Goal: Transaction & Acquisition: Purchase product/service

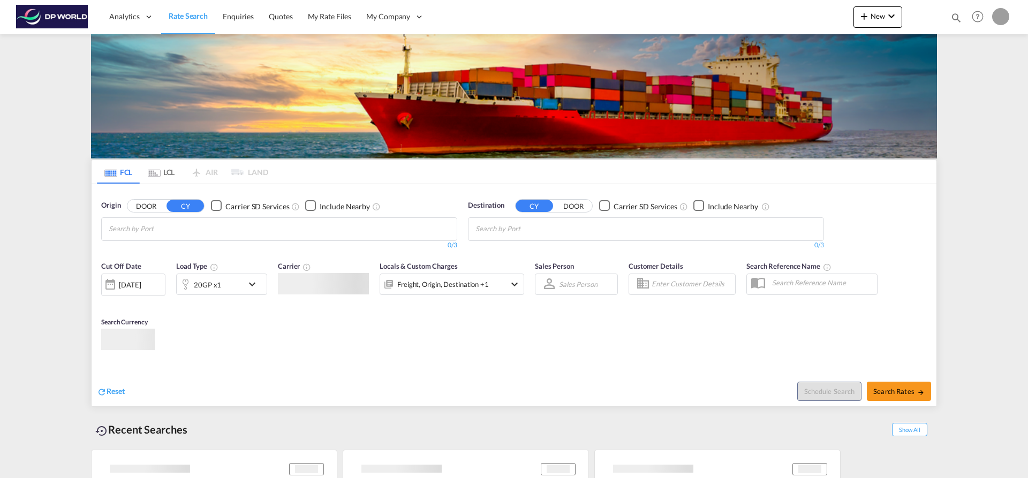
type input "soraya.valverde@dpworld.com"
click at [481, 277] on body "Analytics Dashboard Rate Search Enquiries Quotes My Rate Files My Company" at bounding box center [514, 239] width 1028 height 478
click at [212, 238] on md-chips at bounding box center [279, 229] width 355 height 22
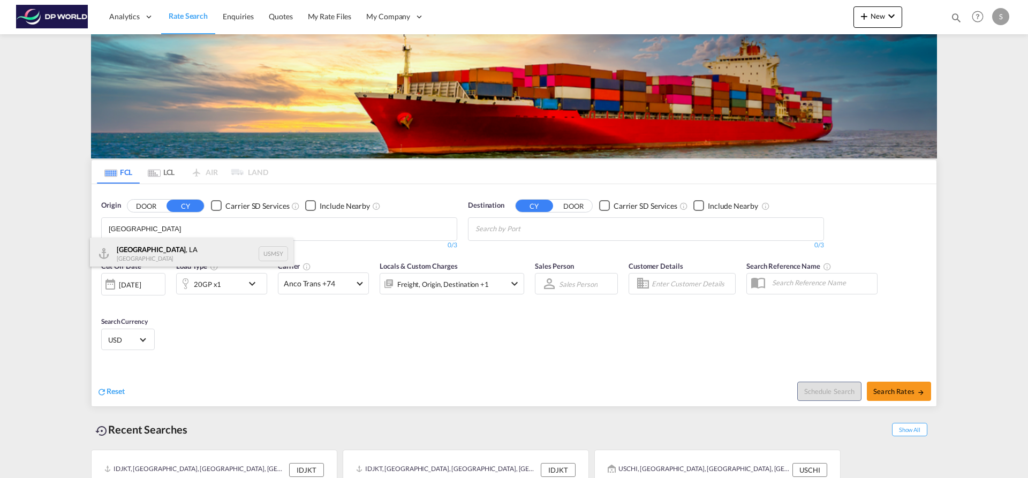
type input "NEW ORLEANS"
click at [211, 252] on div "New Orleans , LA United States USMSY" at bounding box center [191, 254] width 203 height 32
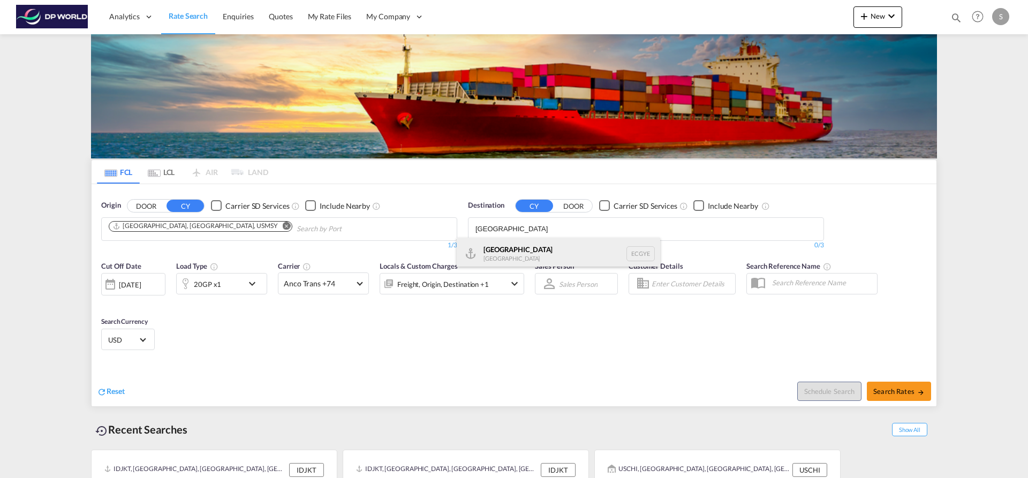
type input "GUAYAQUIL"
click at [502, 247] on div "Guayaquil Ecuador ECGYE" at bounding box center [558, 254] width 203 height 32
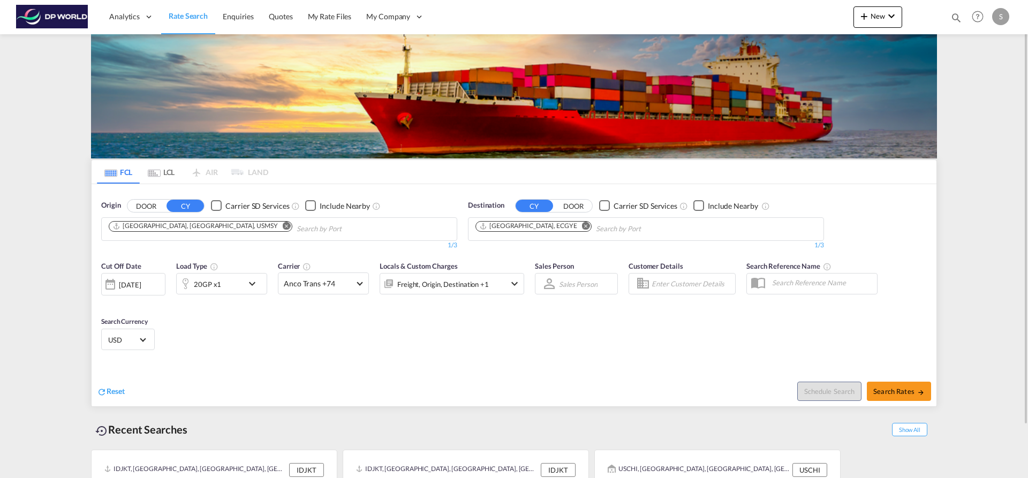
click at [256, 283] on md-icon "icon-chevron-down" at bounding box center [255, 283] width 18 height 13
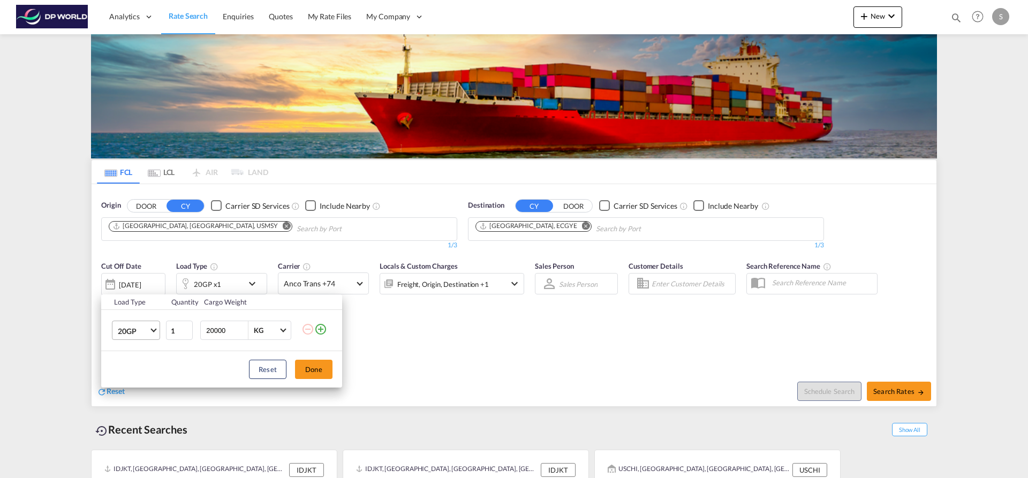
click at [157, 333] on md-select-value "20GP" at bounding box center [138, 330] width 43 height 18
click at [152, 402] on md-option "40NR" at bounding box center [145, 399] width 73 height 26
click at [310, 365] on button "Done" at bounding box center [313, 369] width 37 height 19
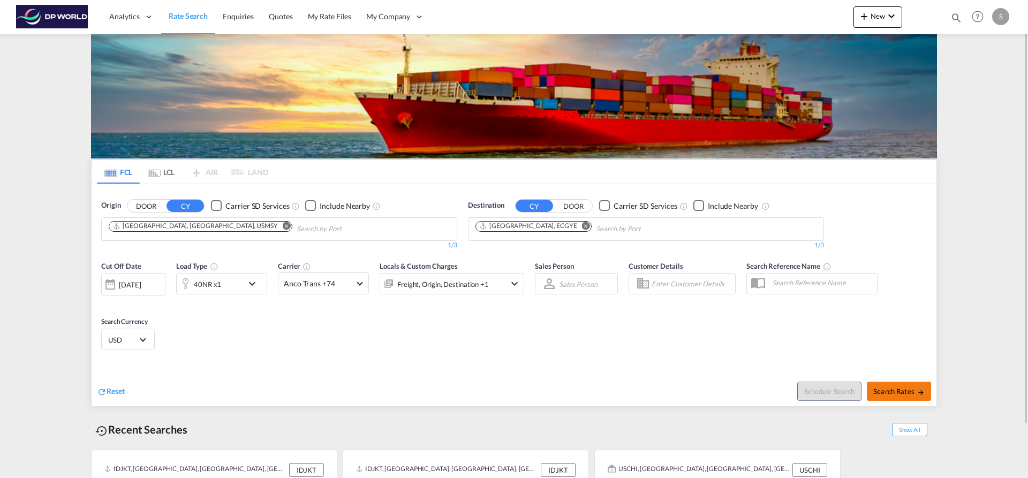
click at [900, 391] on span "Search Rates" at bounding box center [898, 391] width 51 height 9
type input "USMSY to ECGYE / 10 Sep 2025"
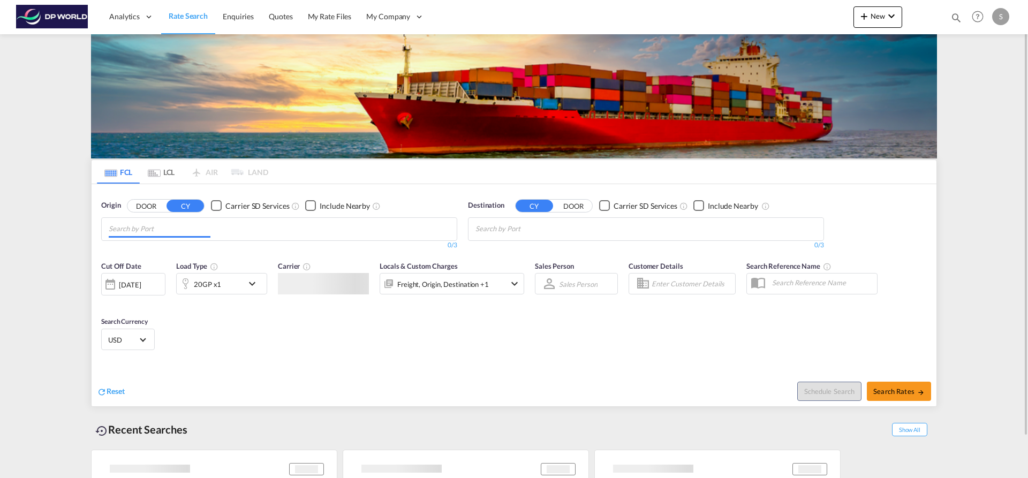
click at [156, 231] on input "Chips input." at bounding box center [160, 229] width 102 height 17
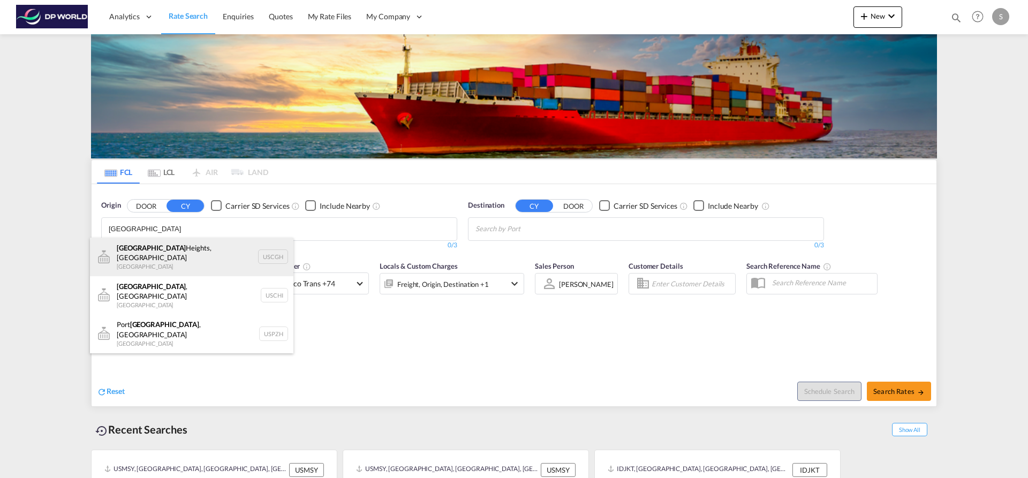
type input "CHICAGO"
click at [169, 252] on div "Chicago Heights, IL United States USCGH" at bounding box center [191, 257] width 203 height 39
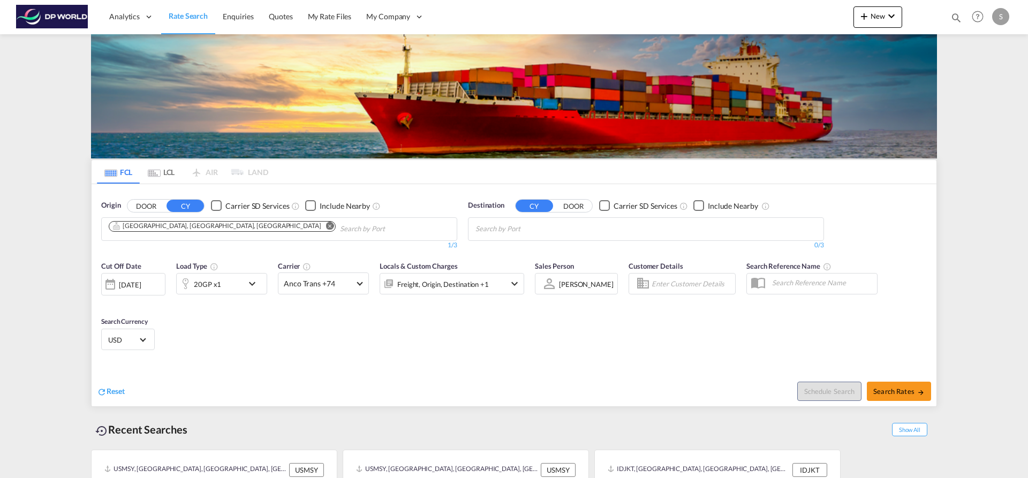
click at [575, 233] on body "Analytics Dashboard Rate Search Enquiries Quotes My Rate Files My Company" at bounding box center [514, 239] width 1028 height 478
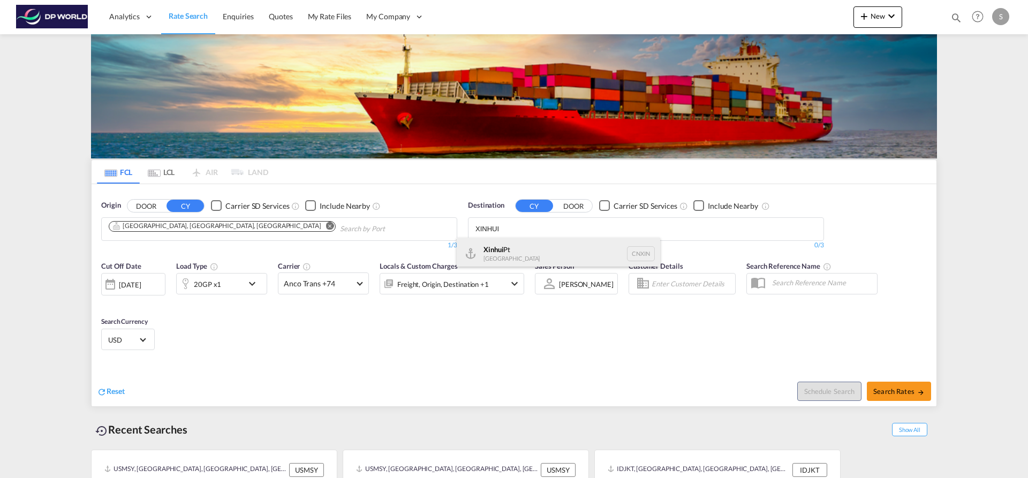
type input "XINHUI"
click at [567, 248] on div "Xinhui Pt China CNXIN" at bounding box center [558, 254] width 203 height 32
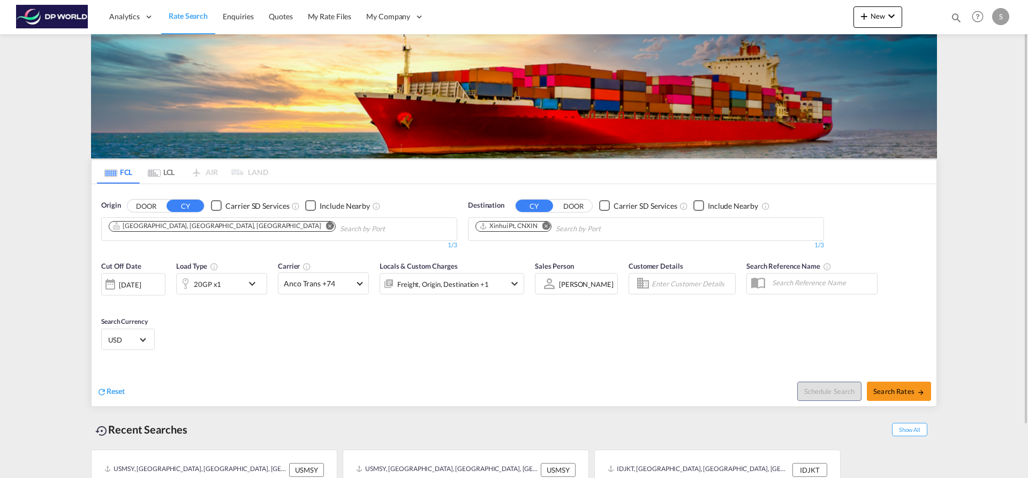
click at [321, 231] on body "Analytics Dashboard Rate Search Enquiries Quotes My Rate Files My Company" at bounding box center [514, 239] width 1028 height 478
click at [340, 231] on input "Chips input." at bounding box center [391, 229] width 102 height 17
click at [213, 286] on div "20GP x1" at bounding box center [207, 284] width 27 height 15
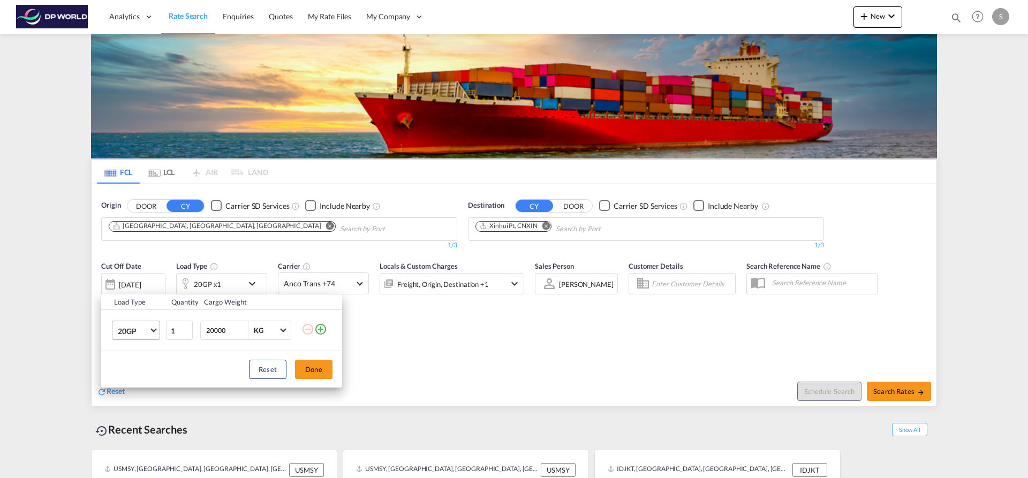
click at [151, 333] on md-select-value "20GP" at bounding box center [138, 330] width 43 height 18
click at [151, 378] on md-option "40HC" at bounding box center [145, 382] width 73 height 26
click at [305, 373] on button "Done" at bounding box center [313, 369] width 37 height 19
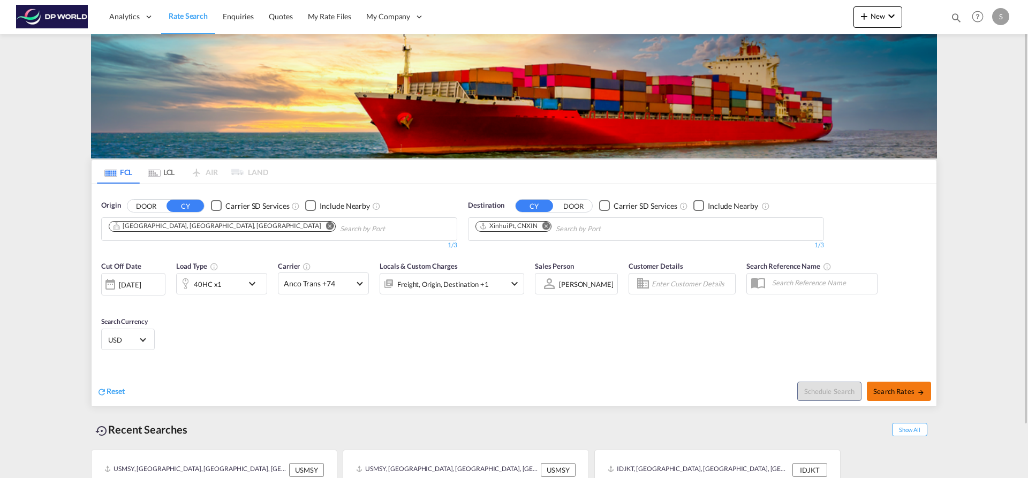
click at [884, 395] on span "Search Rates" at bounding box center [898, 391] width 51 height 9
type input "USCGH to CNXIN / 10 Sep 2025"
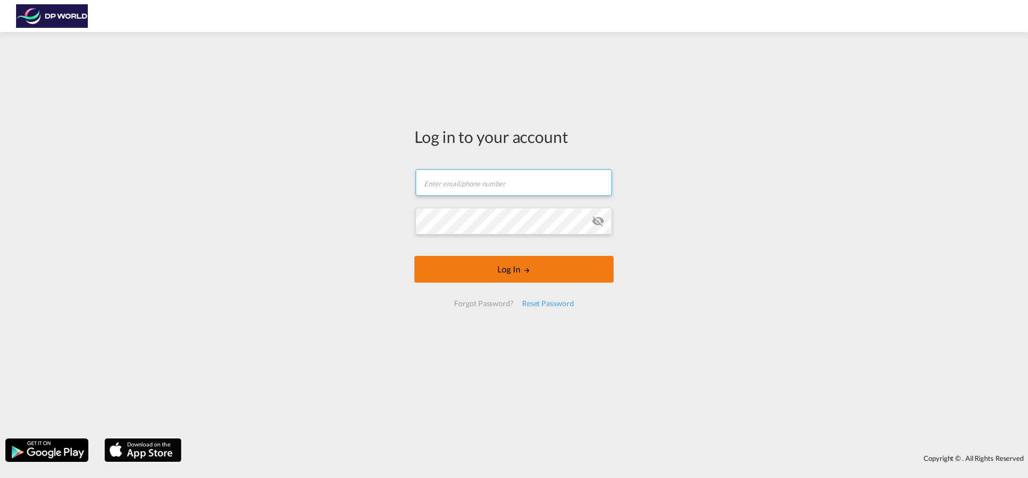
type input "soraya.valverde@dpworld.com"
click at [486, 283] on button "Log In" at bounding box center [513, 269] width 199 height 27
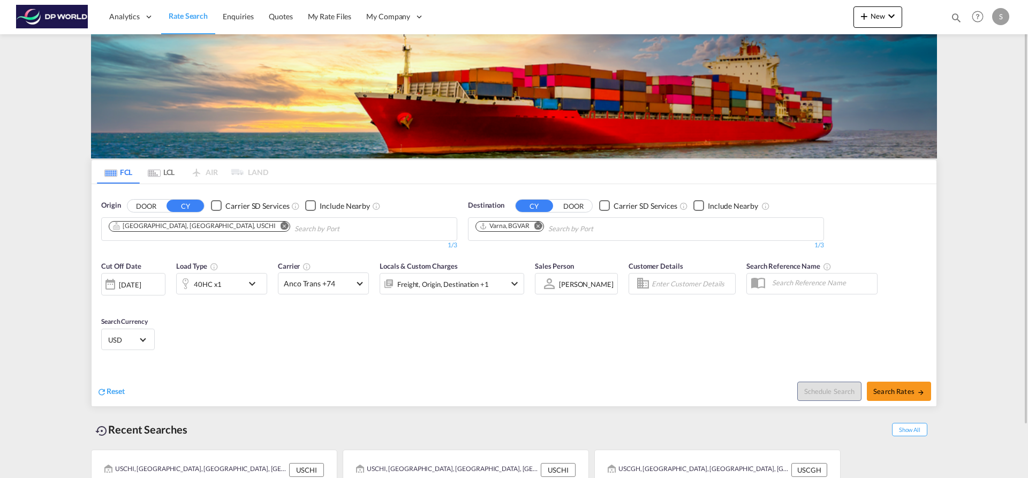
click at [274, 230] on button "Remove" at bounding box center [282, 227] width 16 height 11
click at [184, 230] on input "Chips input." at bounding box center [160, 229] width 102 height 17
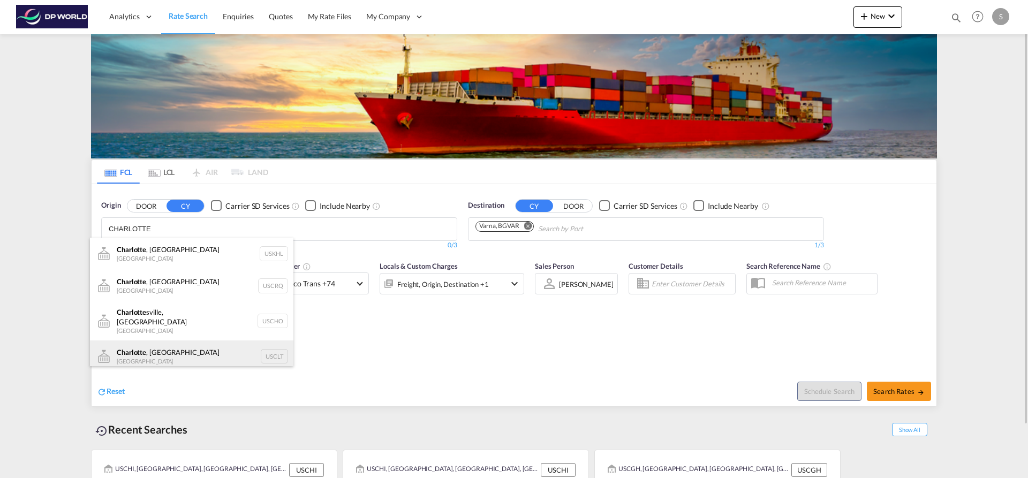
type input "CHARLOTTE"
click at [201, 352] on div "Charlotte , NC United States USCLT" at bounding box center [191, 356] width 203 height 32
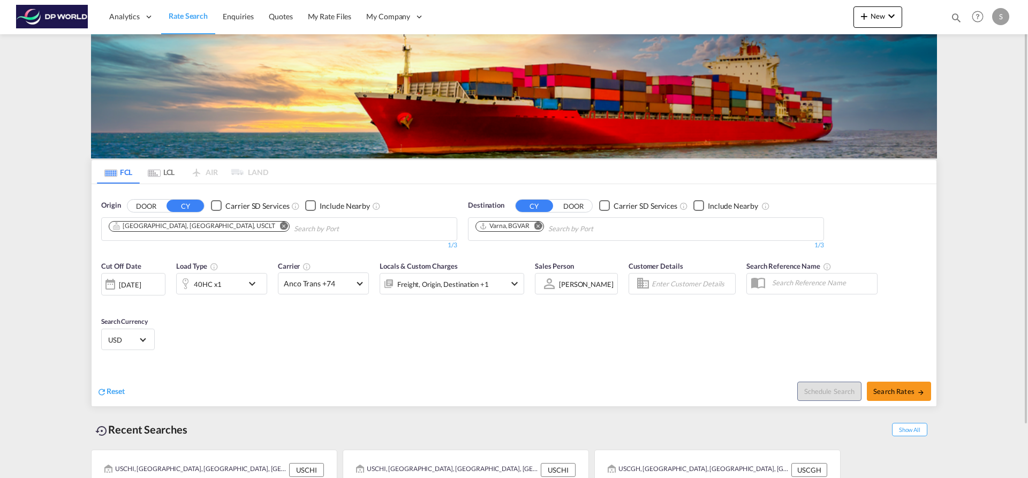
click at [540, 224] on md-icon "Remove" at bounding box center [538, 226] width 8 height 8
click at [541, 230] on input "Chips input." at bounding box center [526, 229] width 102 height 17
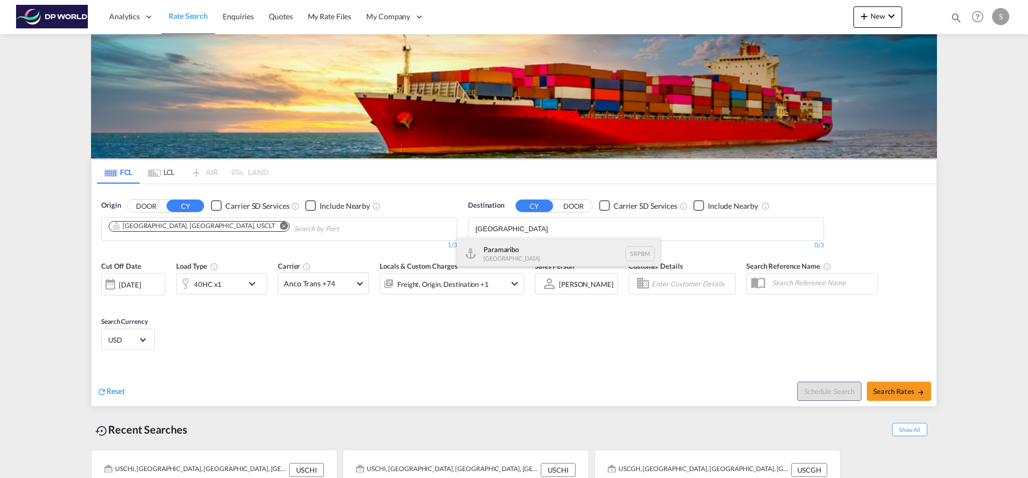
type input "SURINAME"
click at [534, 240] on div "Paramaribo Suriname SRPBM" at bounding box center [558, 254] width 203 height 32
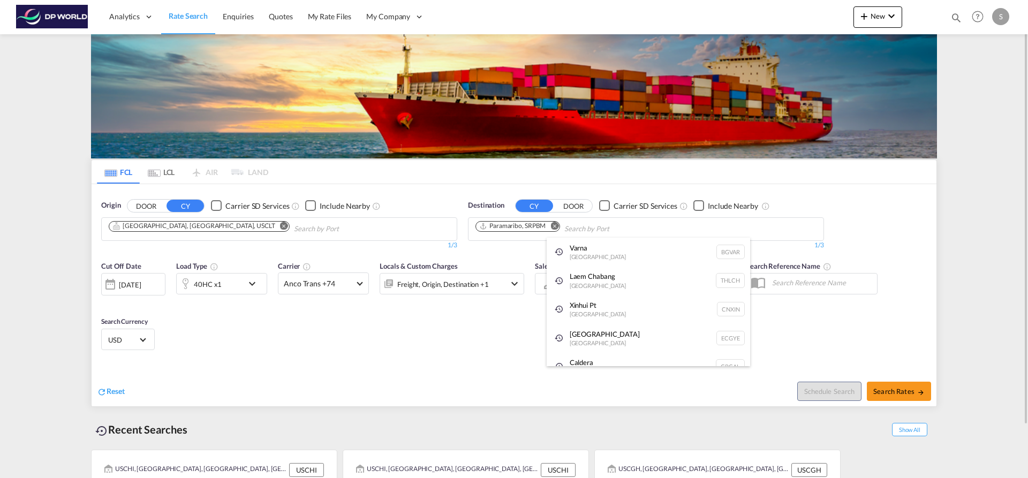
drag, startPoint x: 499, startPoint y: 353, endPoint x: 507, endPoint y: 352, distance: 7.6
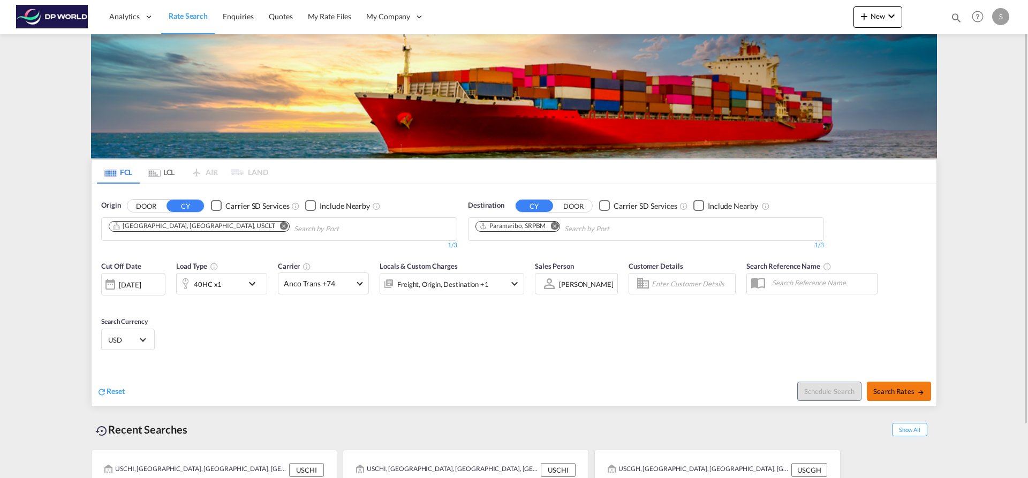
click at [899, 385] on button "Search Rates" at bounding box center [899, 391] width 64 height 19
type input "USCLT to SRPBM / 10 Sep 2025"
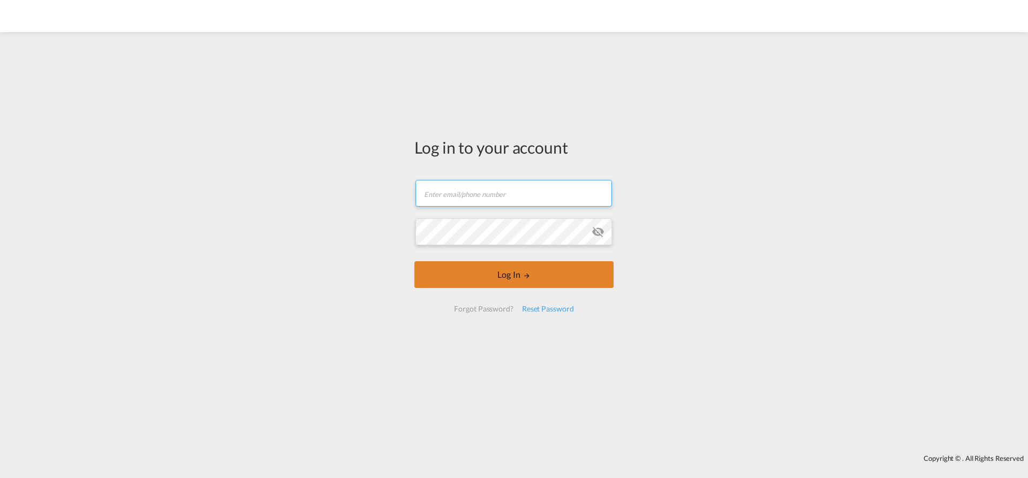
type input "[EMAIL_ADDRESS][PERSON_NAME][DOMAIN_NAME]"
click at [533, 274] on button "Log In" at bounding box center [513, 274] width 199 height 27
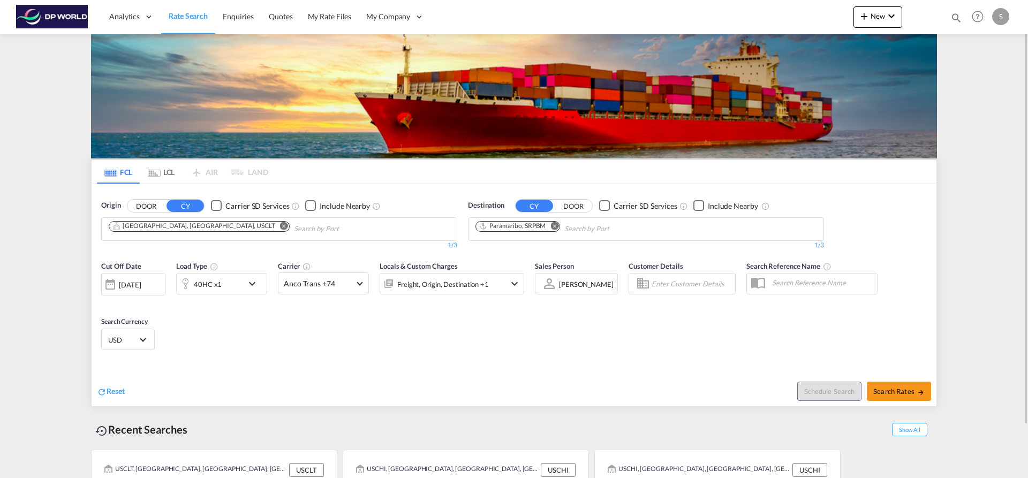
click at [273, 229] on button "Remove" at bounding box center [281, 227] width 16 height 11
click at [189, 229] on input "Chips input." at bounding box center [160, 229] width 102 height 17
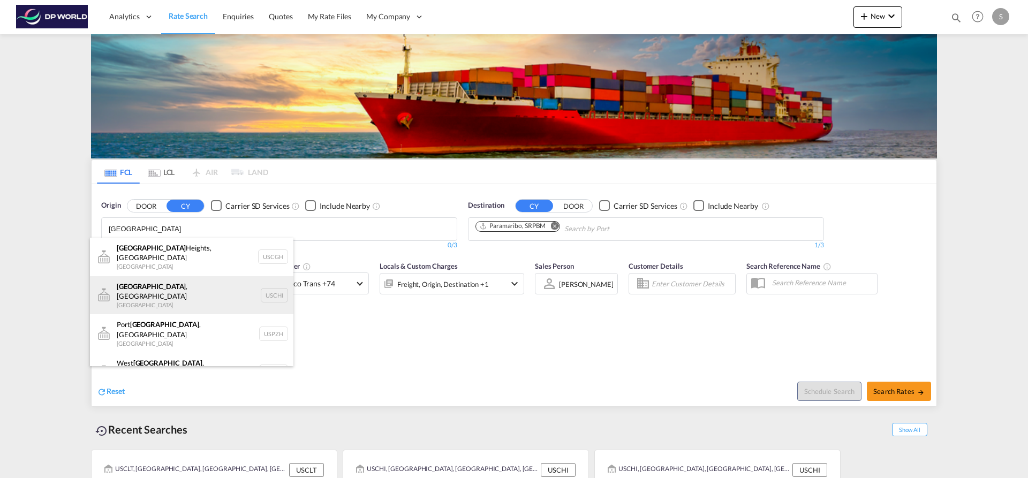
type input "CHICAGO"
click at [237, 282] on div "Chicago , IL United States USCHI" at bounding box center [191, 295] width 203 height 39
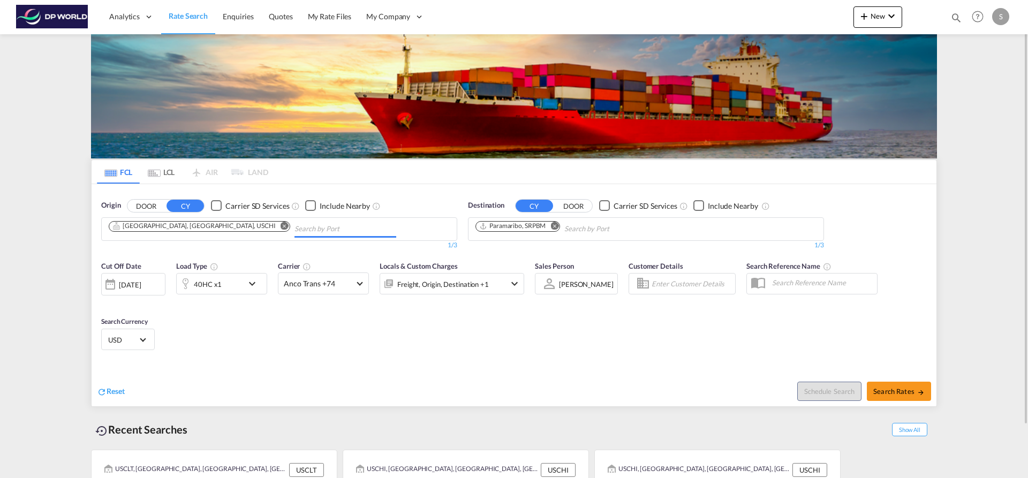
click at [553, 227] on md-icon "Remove" at bounding box center [554, 226] width 8 height 8
click at [553, 227] on input "Chips input." at bounding box center [526, 229] width 102 height 17
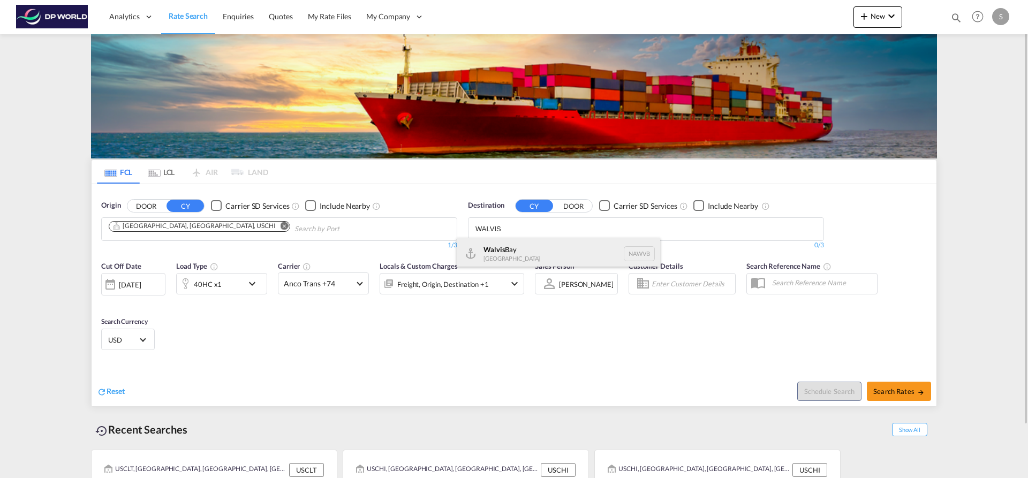
type input "WALVIS"
click at [536, 255] on div "Walvis Bay Namibia NAWVB" at bounding box center [558, 254] width 203 height 32
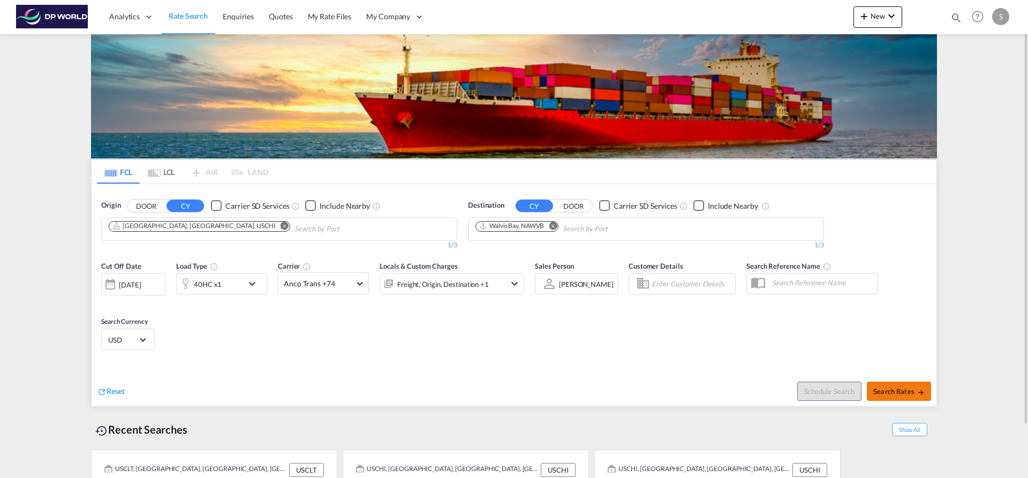
click at [897, 391] on span "Search Rates" at bounding box center [898, 391] width 51 height 9
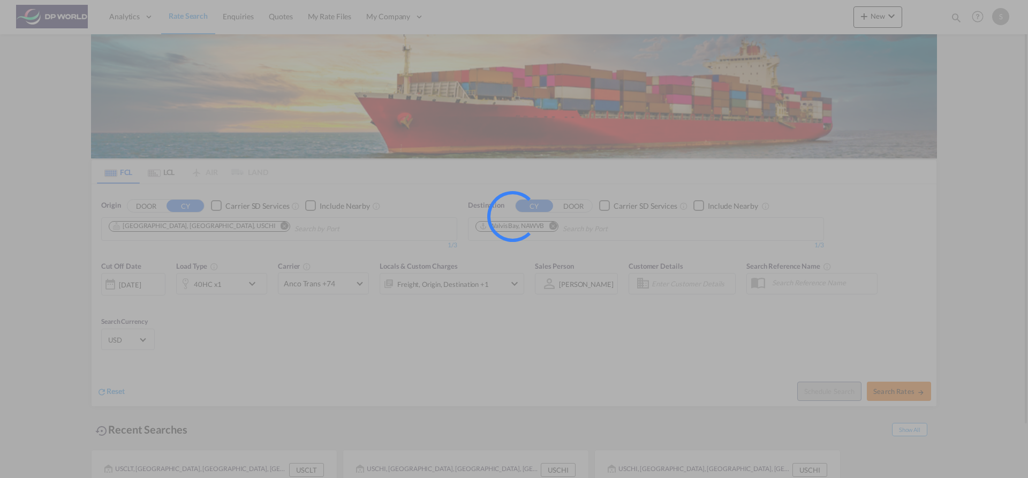
type input "USCHI to NAWVB / 10 Sep 2025"
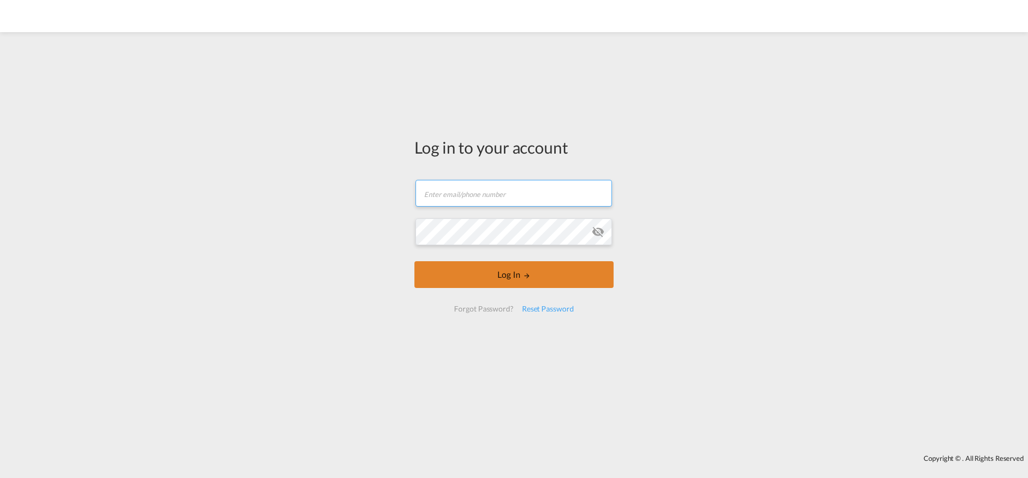
type input "[EMAIL_ADDRESS][PERSON_NAME][DOMAIN_NAME]"
click at [499, 265] on button "Log In" at bounding box center [513, 274] width 199 height 27
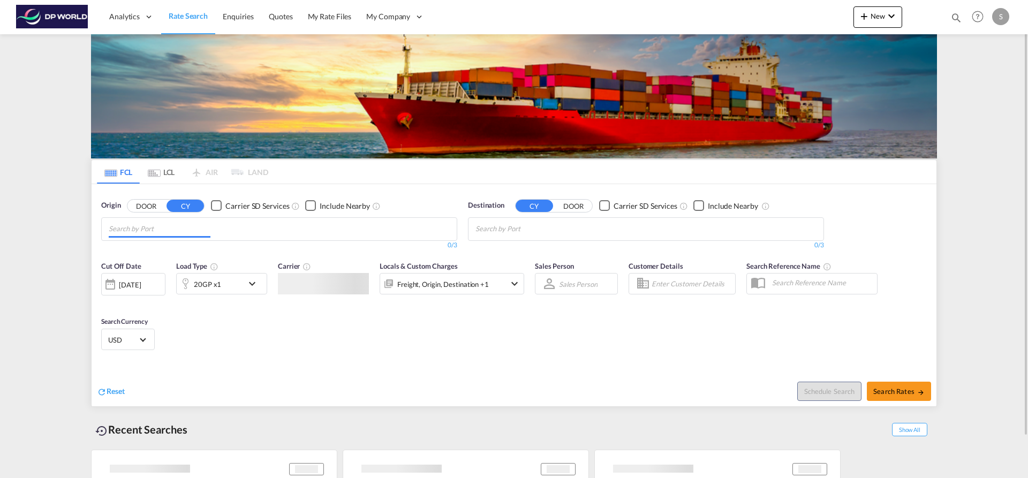
click at [154, 233] on input "Chips input." at bounding box center [160, 229] width 102 height 17
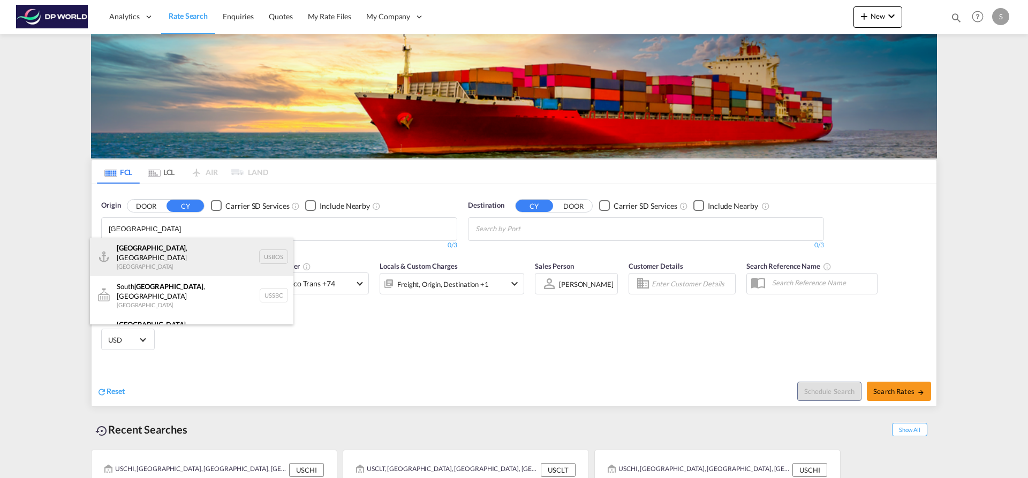
type input "[GEOGRAPHIC_DATA]"
click at [168, 263] on div "[GEOGRAPHIC_DATA] , [GEOGRAPHIC_DATA] [GEOGRAPHIC_DATA] USBOS" at bounding box center [191, 257] width 203 height 39
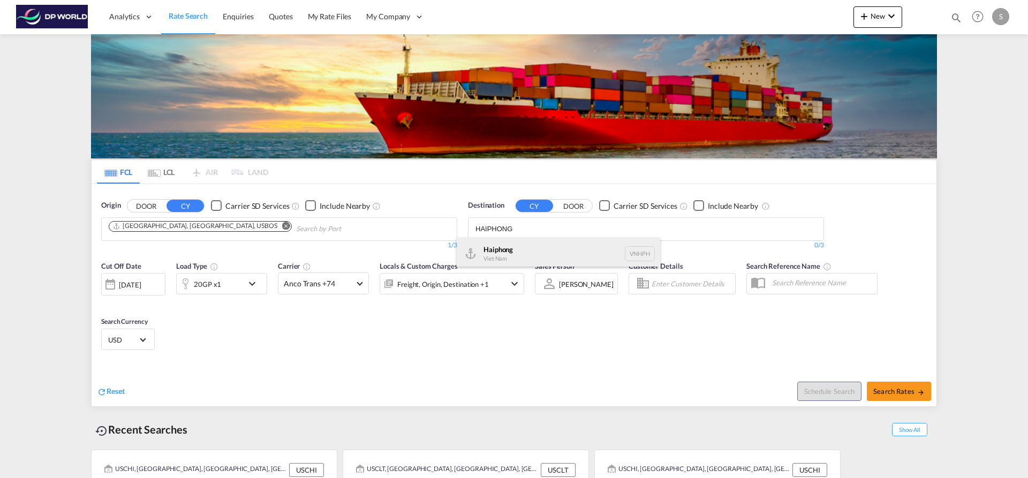
type input "HAIPHONG"
click at [518, 256] on div "Haiphong Viet Nam VNHPH" at bounding box center [558, 254] width 203 height 32
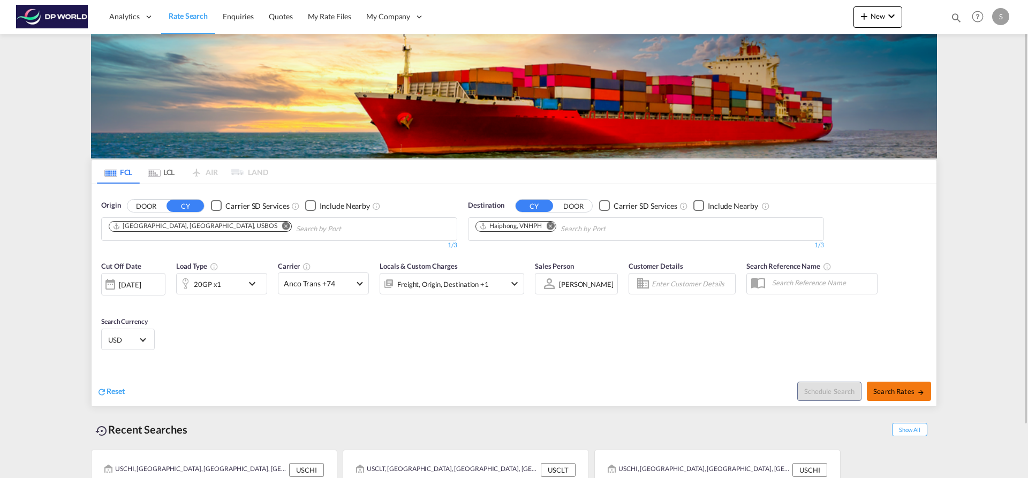
click at [877, 385] on button "Search Rates" at bounding box center [899, 391] width 64 height 19
type input "USBOS to VNHPH / [DATE]"
